Goal: Information Seeking & Learning: Learn about a topic

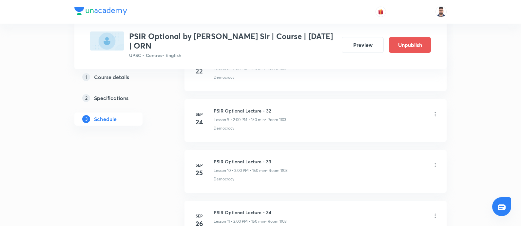
scroll to position [1017, 0]
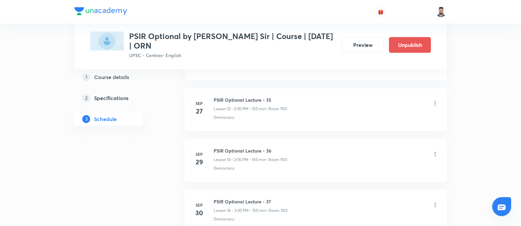
scroll to position [950, 0]
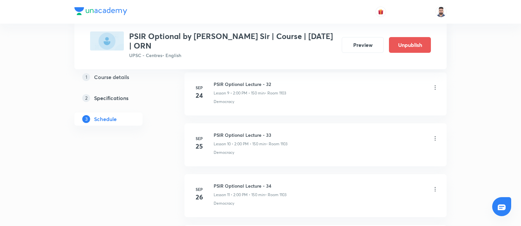
scroll to position [812, 0]
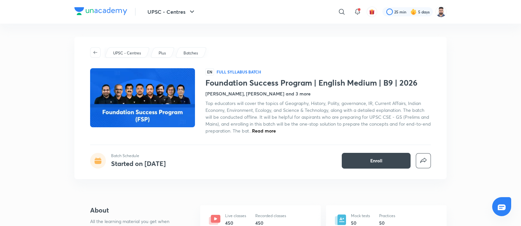
click at [284, 123] on span "Top educators will cover the topics of Geography, History, Polity, governance, …" at bounding box center [319, 117] width 226 height 34
click at [282, 81] on h1 "Foundation Success Program | English Medium | B9 | 2026" at bounding box center [319, 83] width 226 height 10
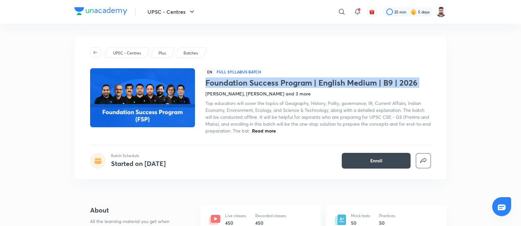
click at [282, 81] on h1 "Foundation Success Program | English Medium | B9 | 2026" at bounding box center [319, 83] width 226 height 10
copy h1 "Foundation Success Program | English Medium | B9 | 2026"
click at [326, 87] on h1 "Foundation Success Program | English Medium | B9 | 2026" at bounding box center [319, 83] width 226 height 10
